Goal: Task Accomplishment & Management: Use online tool/utility

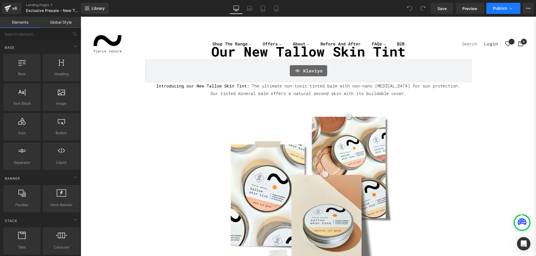
click at [512, 12] on button "Publish" at bounding box center [503, 8] width 34 height 11
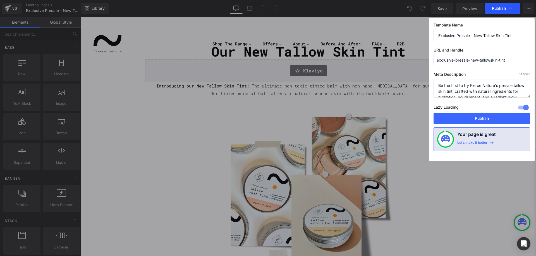
click at [512, 11] on div "Publish" at bounding box center [502, 8] width 35 height 11
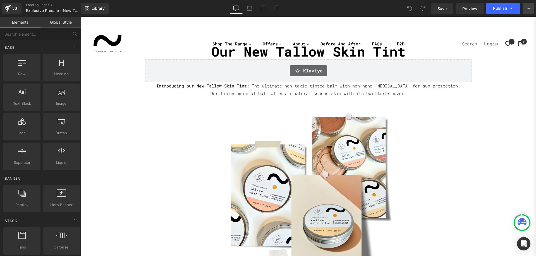
click at [528, 7] on icon at bounding box center [527, 8] width 4 height 4
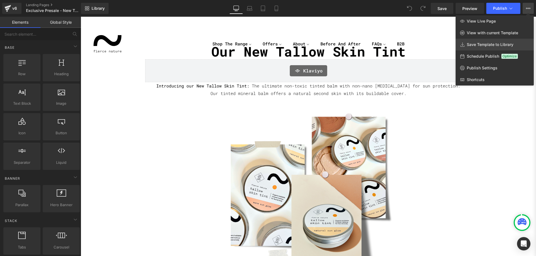
click at [491, 45] on span "Save Template to Library" at bounding box center [489, 44] width 47 height 5
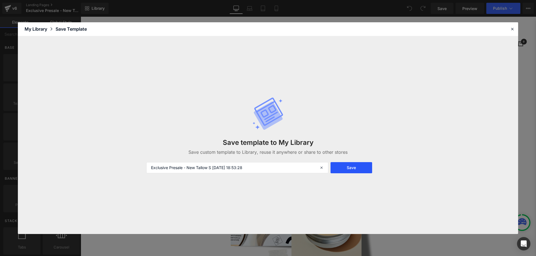
click at [355, 167] on button "Save" at bounding box center [351, 167] width 42 height 11
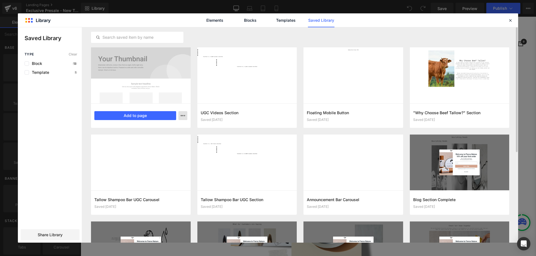
click at [187, 117] on button "button" at bounding box center [182, 115] width 9 height 9
click at [184, 117] on div at bounding box center [268, 135] width 500 height 216
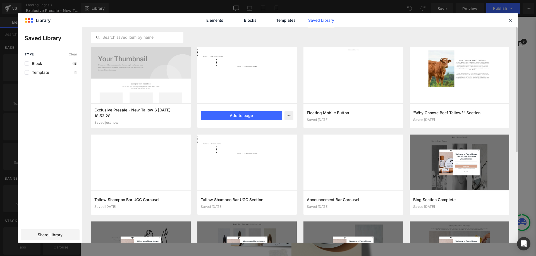
click at [197, 53] on div at bounding box center [247, 75] width 100 height 56
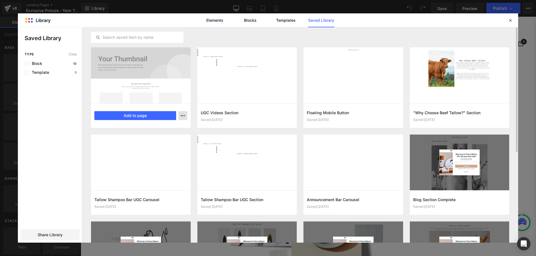
click at [183, 118] on icon "button" at bounding box center [182, 116] width 4 height 4
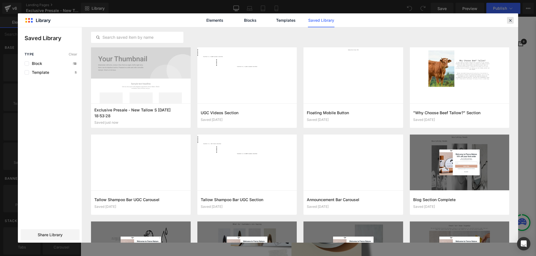
click at [512, 22] on div at bounding box center [510, 20] width 7 height 7
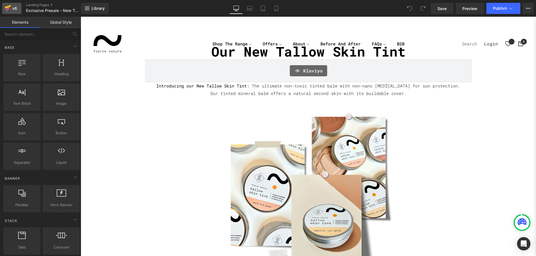
click at [11, 6] on icon at bounding box center [7, 8] width 7 height 14
click at [109, 71] on div "Our New Tallow Skin Tint Heading Klaviyo Klaviyo Introducing our New Tallow Ski…" at bounding box center [308, 172] width 455 height 313
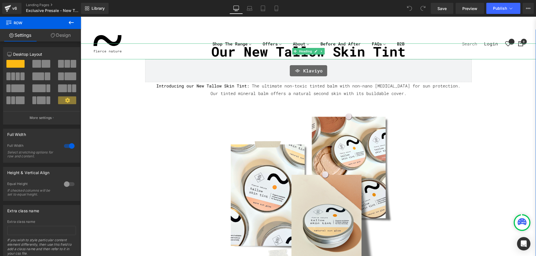
click at [163, 52] on h2 "Our New Tallow Skin Tint" at bounding box center [308, 52] width 455 height 16
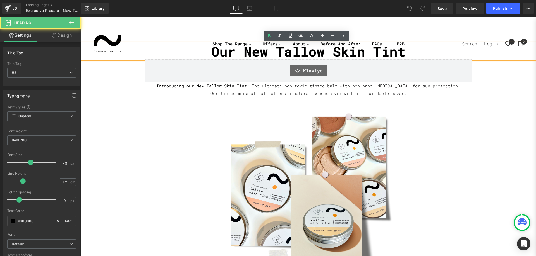
click at [173, 54] on h2 "Our New Tallow Skin Tint" at bounding box center [308, 52] width 455 height 16
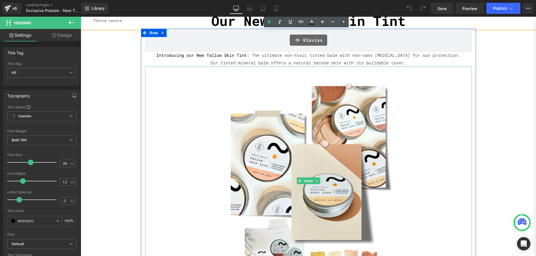
scroll to position [28, 0]
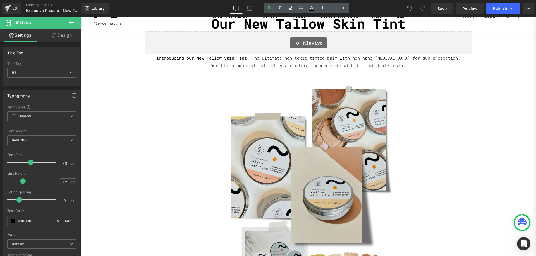
click at [308, 97] on img at bounding box center [308, 183] width 228 height 228
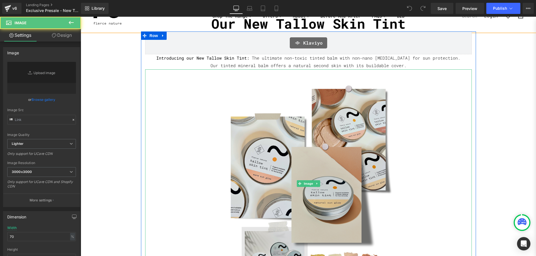
type input "https://ucarecdn.com/f5a7c155-f58a-4b9a-9c7c-f6ebfd94b432/-/format/auto/-/previ…"
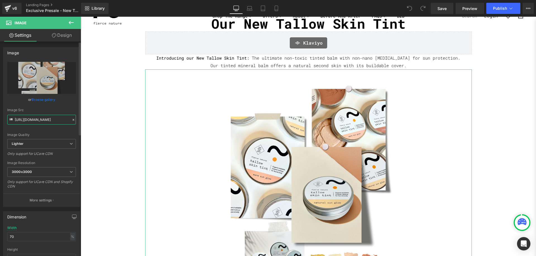
click at [37, 120] on input "https://ucarecdn.com/f5a7c155-f58a-4b9a-9c7c-f6ebfd94b432/-/format/auto/-/previ…" at bounding box center [41, 120] width 69 height 10
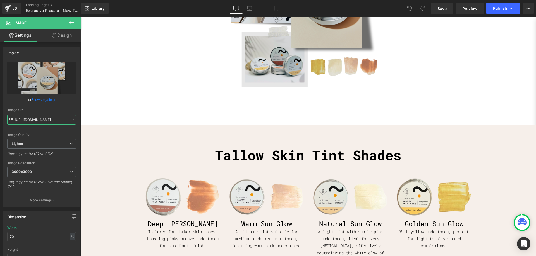
scroll to position [251, 0]
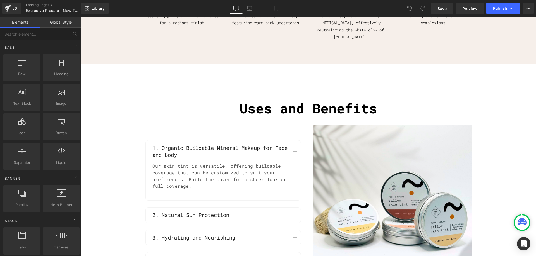
scroll to position [502, 0]
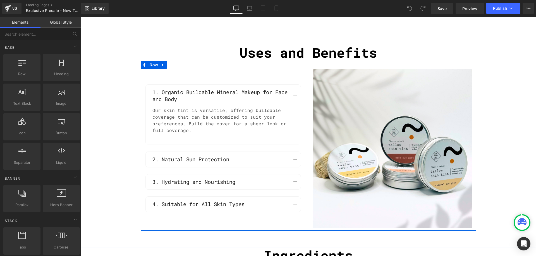
click at [299, 69] on div "1. Organic Buildable Mineral Makeup for Face and Body Text Block Our skin tint …" at bounding box center [224, 148] width 167 height 159
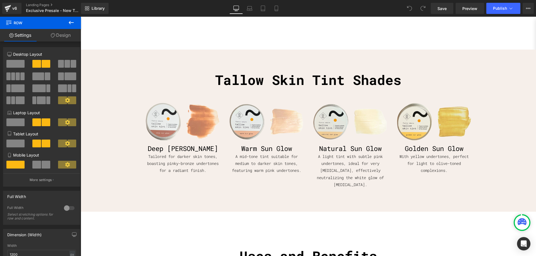
scroll to position [307, 0]
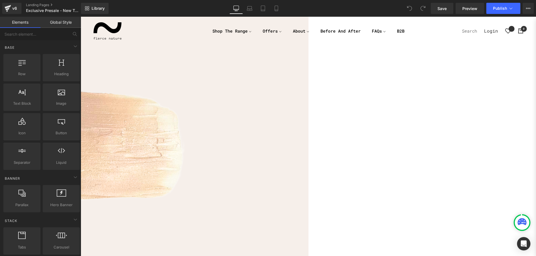
scroll to position [530, 0]
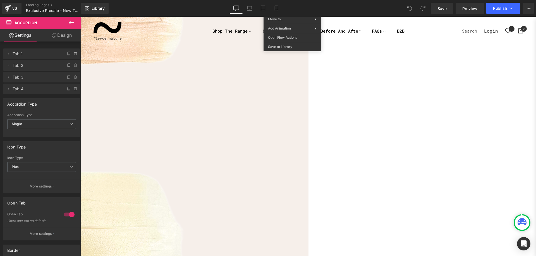
scroll to position [697, 0]
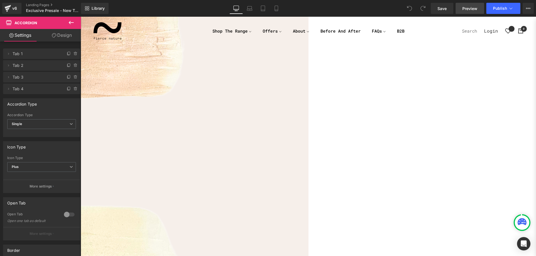
click at [469, 10] on span "Preview" at bounding box center [469, 9] width 15 height 6
